Goal: Task Accomplishment & Management: Manage account settings

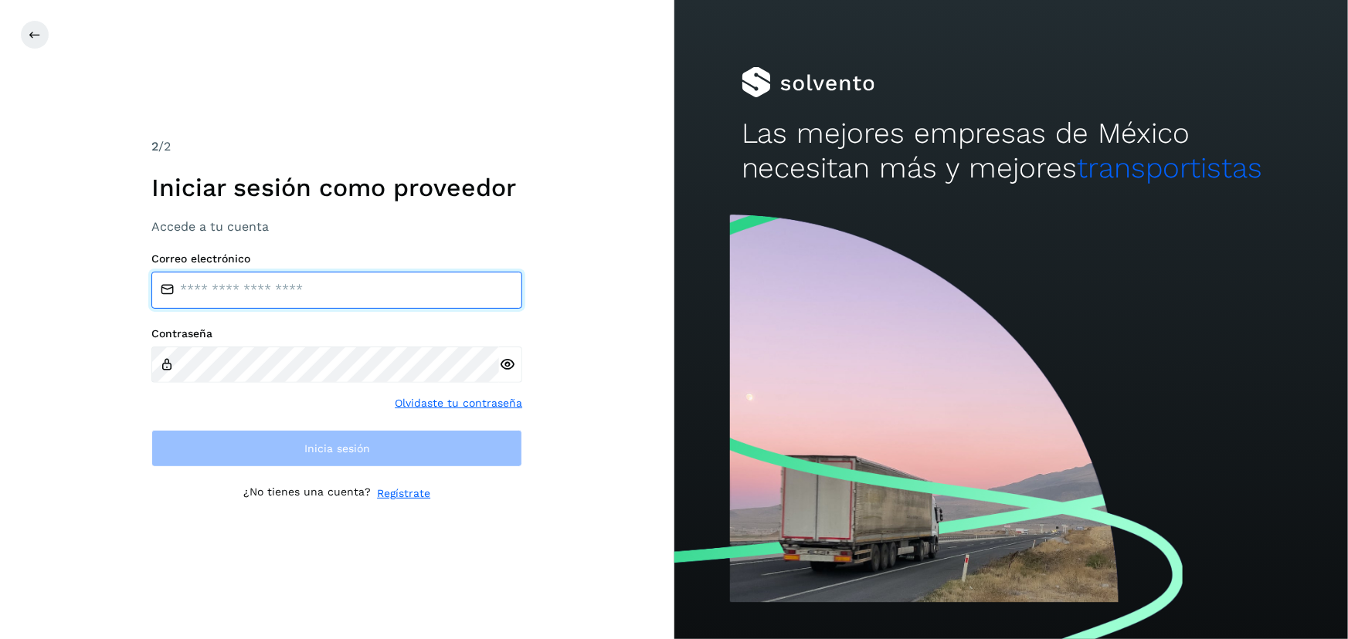
drag, startPoint x: 0, startPoint y: 0, endPoint x: 244, endPoint y: 292, distance: 380.5
click at [244, 292] on input "email" at bounding box center [336, 290] width 371 height 37
type input "**********"
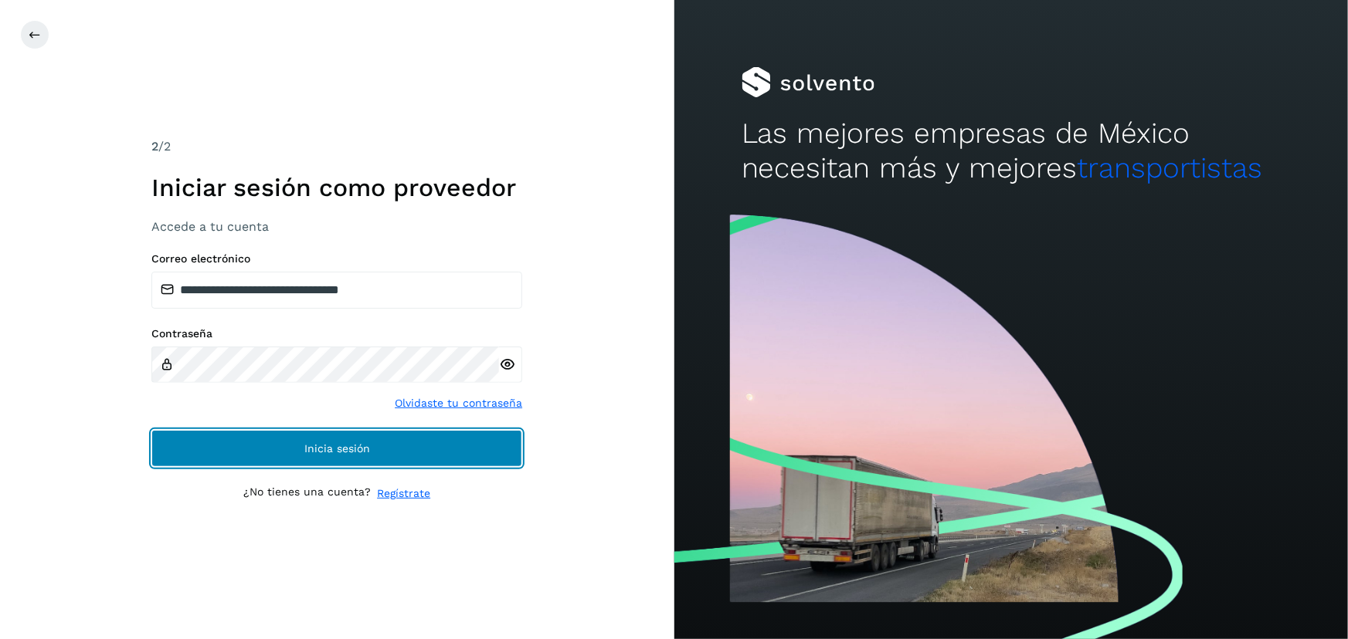
click at [345, 461] on button "Inicia sesión" at bounding box center [336, 448] width 371 height 37
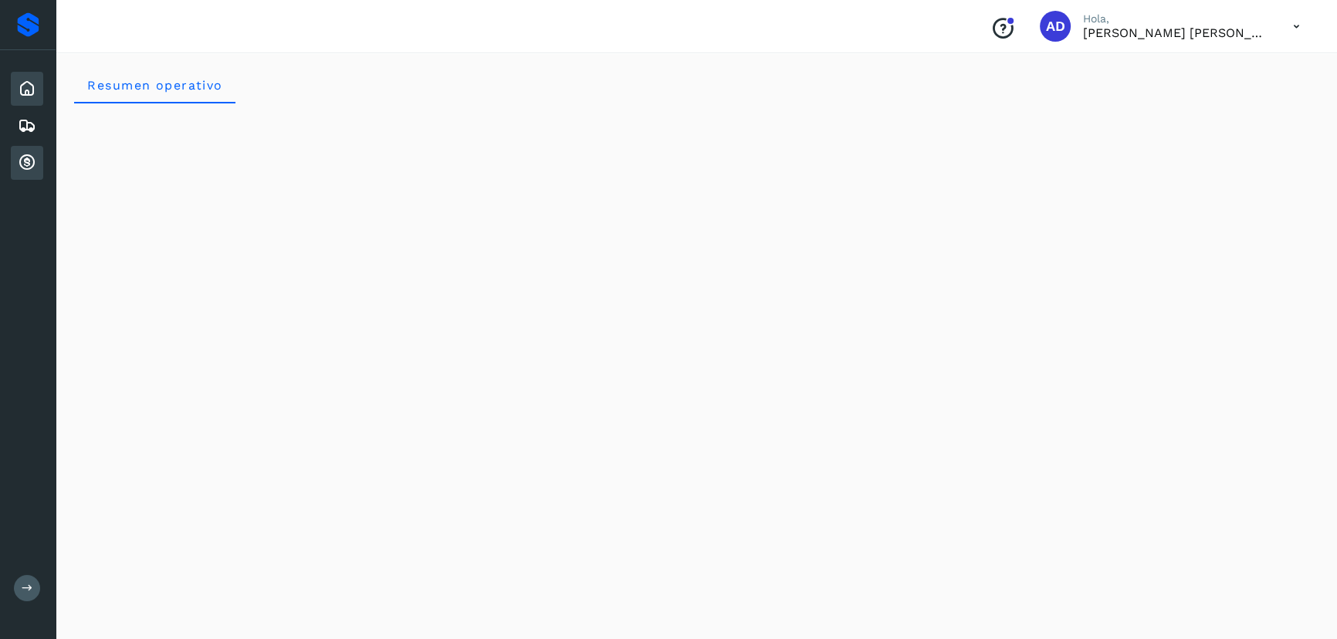
click at [29, 167] on icon at bounding box center [27, 163] width 19 height 19
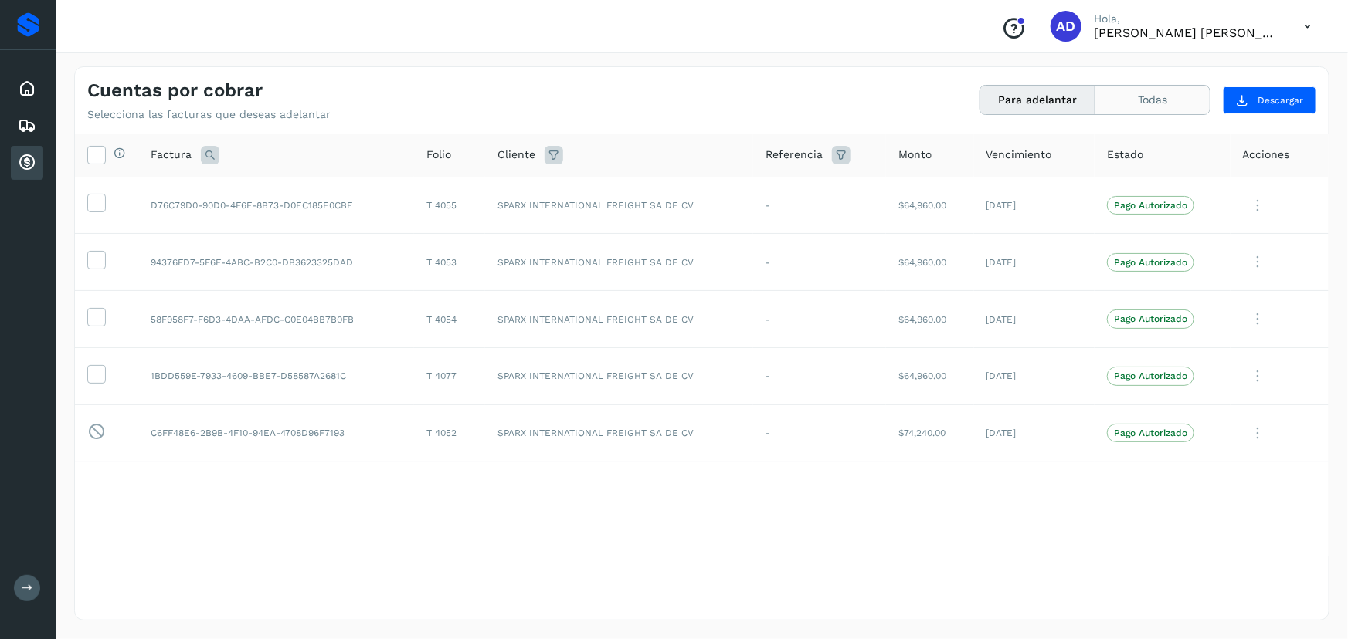
click at [1142, 103] on button "Todas" at bounding box center [1152, 100] width 114 height 29
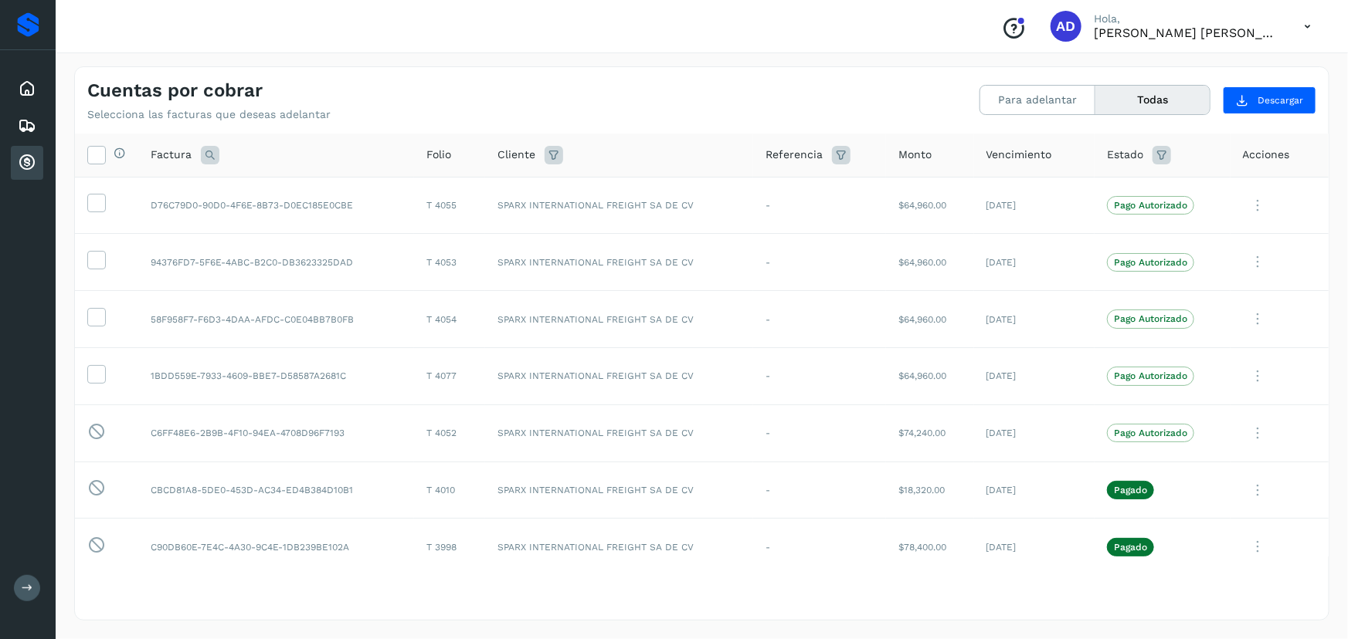
click at [1310, 30] on icon at bounding box center [1307, 27] width 32 height 32
click at [1189, 77] on div "Cerrar sesión" at bounding box center [1230, 69] width 184 height 29
